Goal: Task Accomplishment & Management: Complete application form

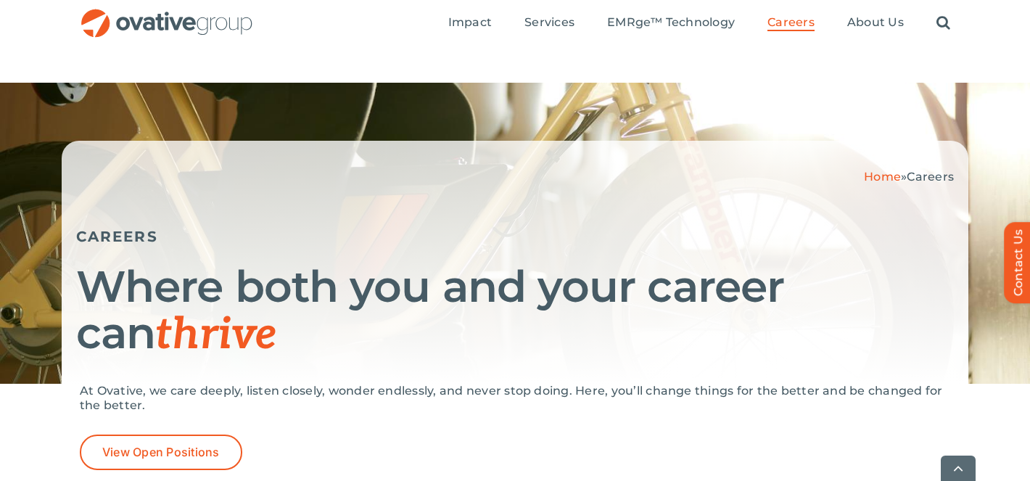
scroll to position [249, 0]
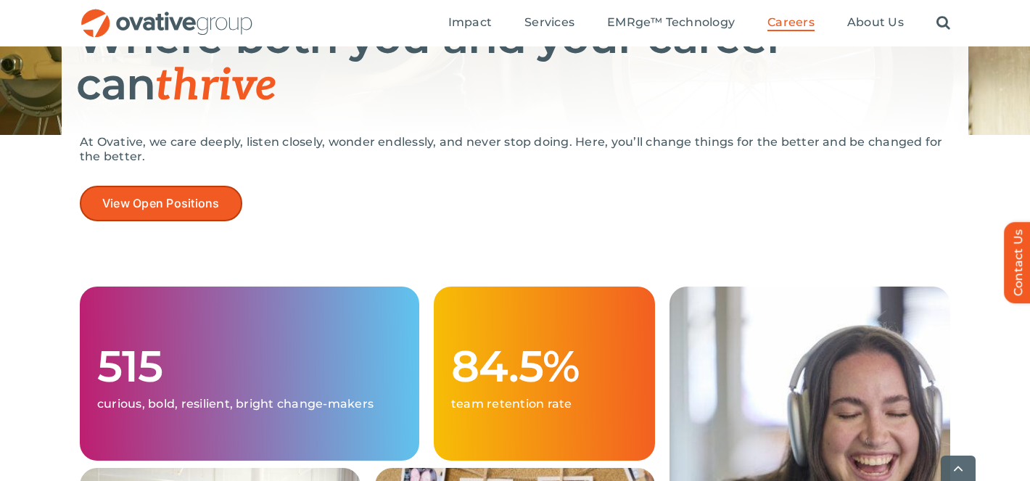
click at [178, 218] on link "View Open Positions" at bounding box center [161, 204] width 162 height 36
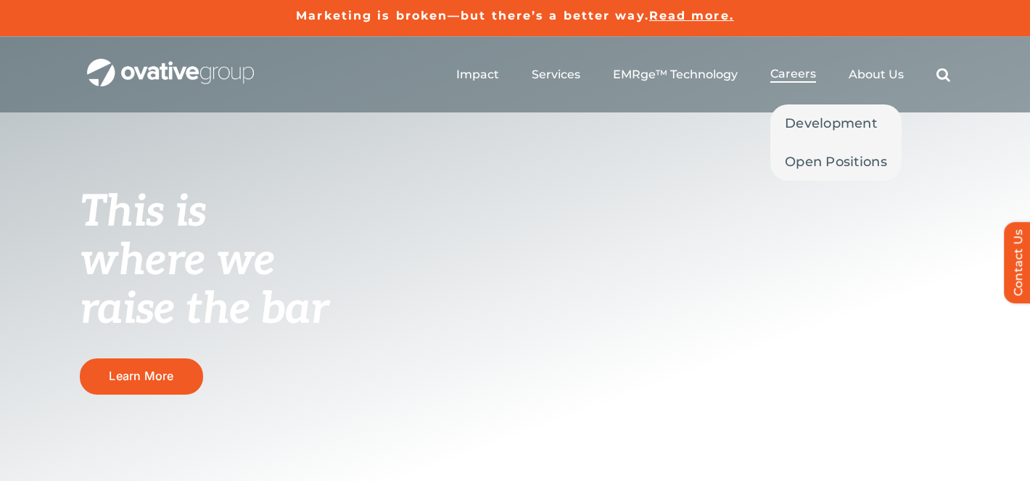
click at [812, 75] on span "Careers" at bounding box center [793, 74] width 46 height 15
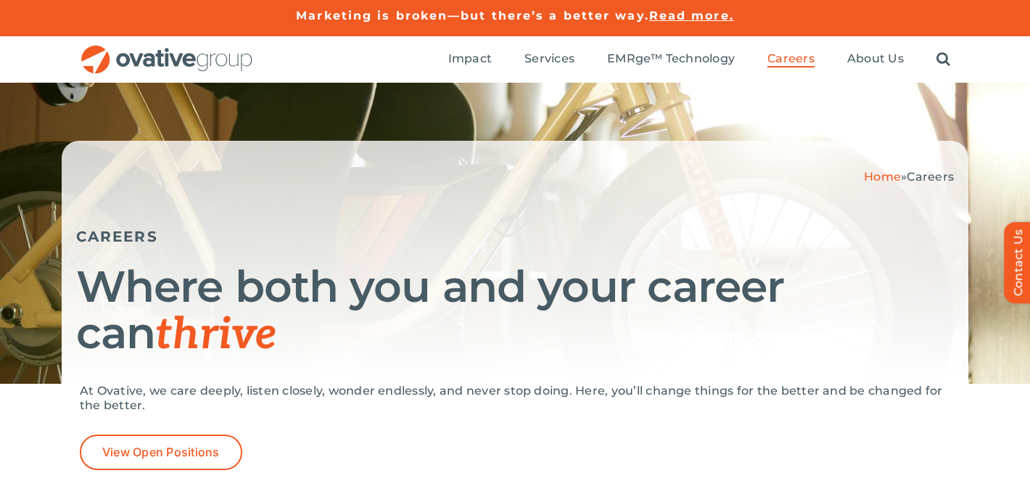
click at [208, 430] on div "At Ovative, we care deeply, listen closely, wonder endlessly, and never stop do…" at bounding box center [515, 409] width 870 height 51
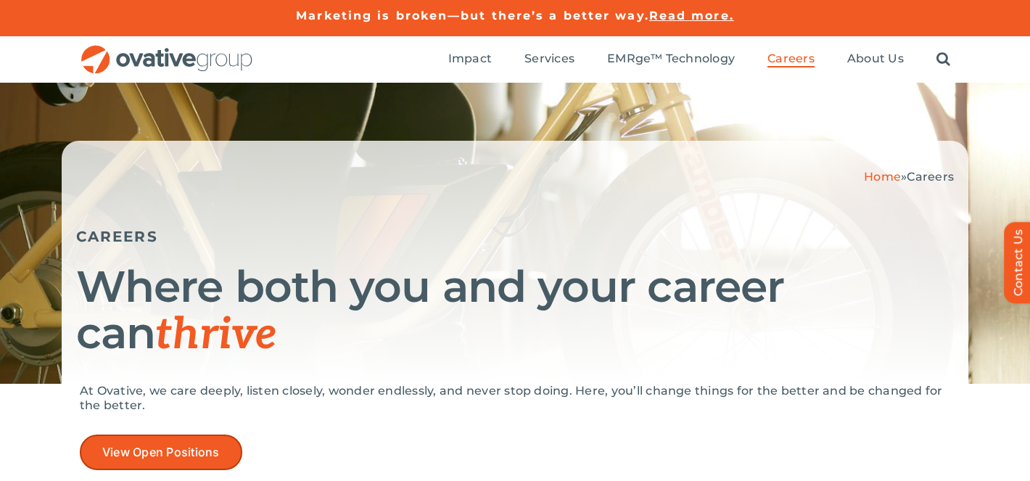
click at [207, 441] on link "View Open Positions" at bounding box center [161, 452] width 162 height 36
